Goal: Transaction & Acquisition: Purchase product/service

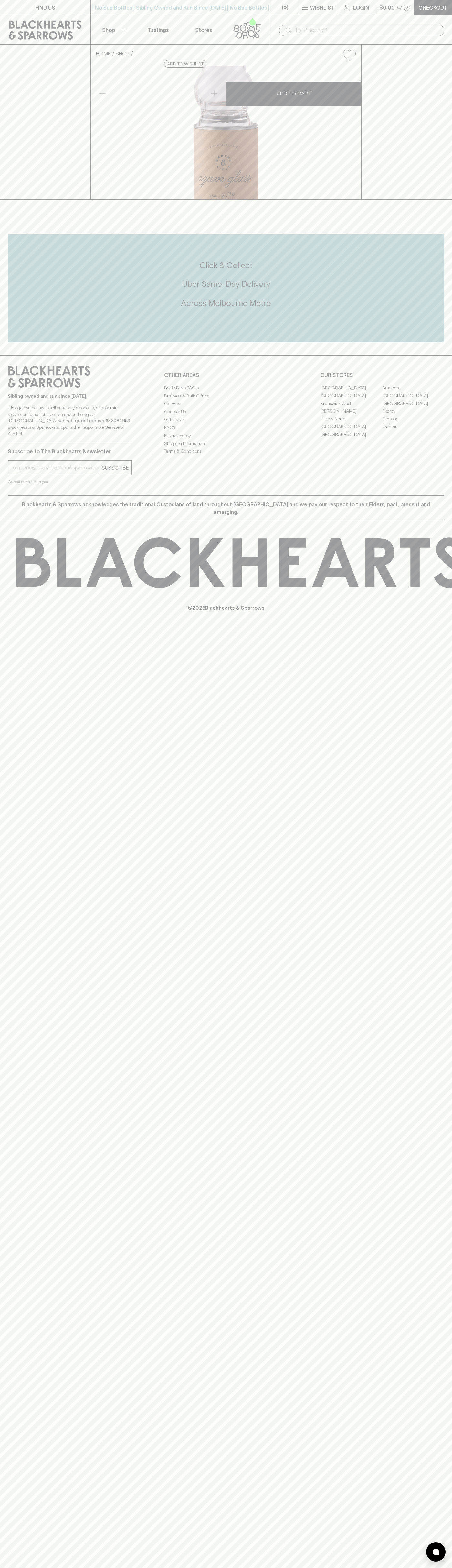
click at [384, 1] on button "$0.00 0" at bounding box center [394, 7] width 38 height 15
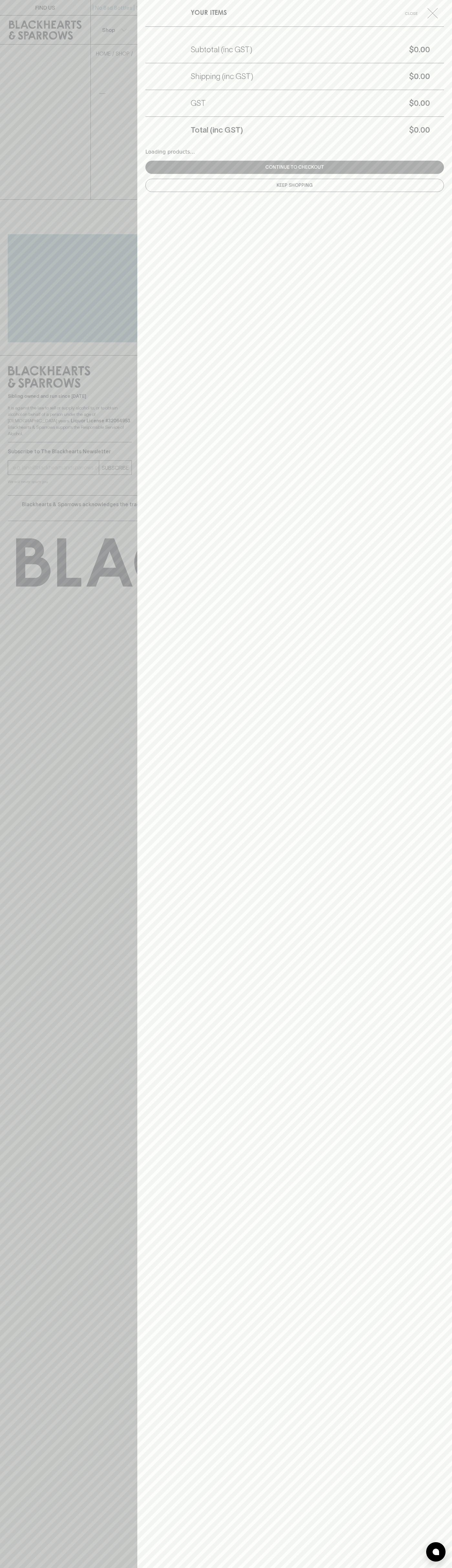
click at [439, 1119] on div "YOUR ITEMS Close Subtotal (inc GST) $0.00 Shipping (inc GST) $0.00 GST $0.00 To…" at bounding box center [294, 784] width 314 height 1568
click at [41, 1567] on html "FIND US | No Bad Bottles | Sibling Owned and Run Since 2006 | No Bad Bottles | …" at bounding box center [226, 784] width 452 height 1568
click at [12, 1098] on div at bounding box center [226, 784] width 452 height 1568
